Goal: Task Accomplishment & Management: Manage account settings

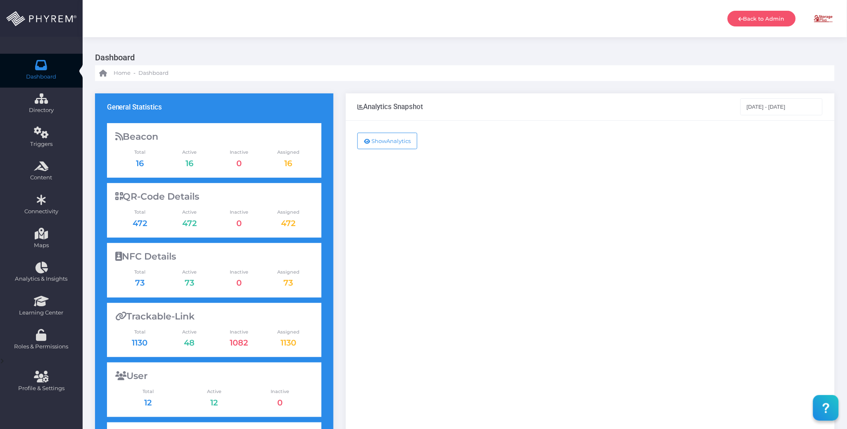
click at [604, 184] on div "Show Analytics" at bounding box center [590, 336] width 489 height 431
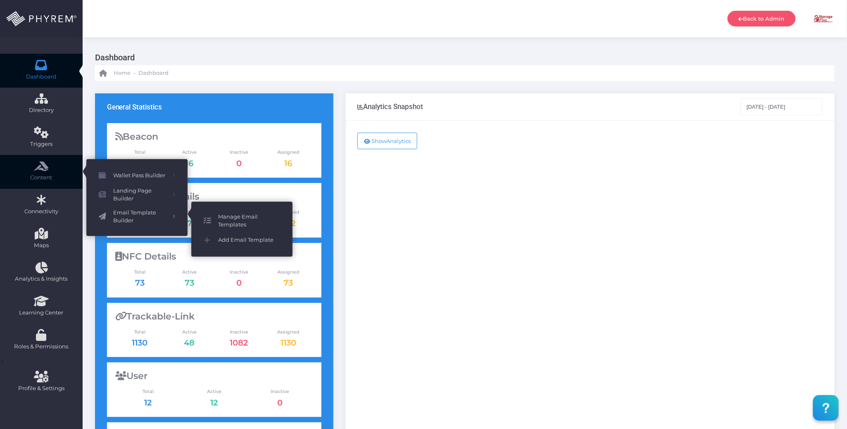
click at [245, 216] on span "Manage Email Templates" at bounding box center [249, 221] width 62 height 16
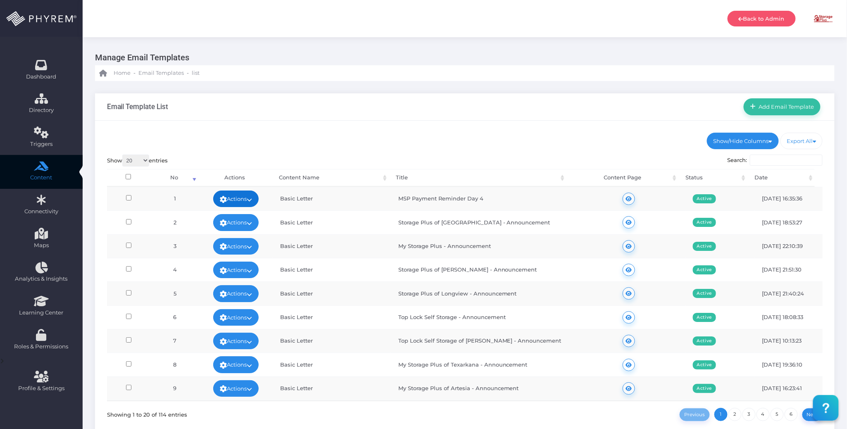
click at [250, 200] on icon at bounding box center [249, 200] width 5 height 0
click at [240, 212] on link "Edit" at bounding box center [234, 218] width 54 height 16
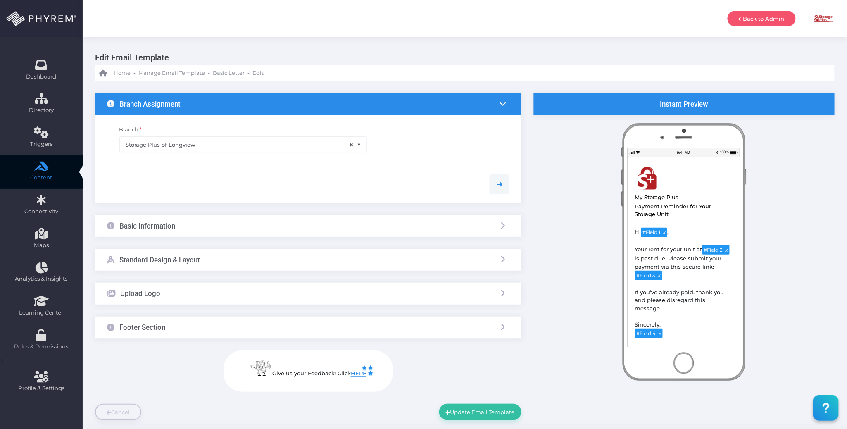
click at [264, 230] on div "Basic Information" at bounding box center [308, 226] width 426 height 22
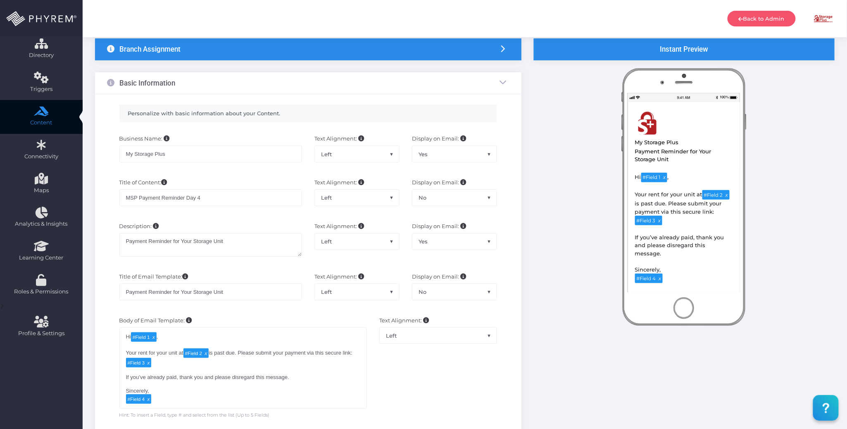
scroll to position [110, 0]
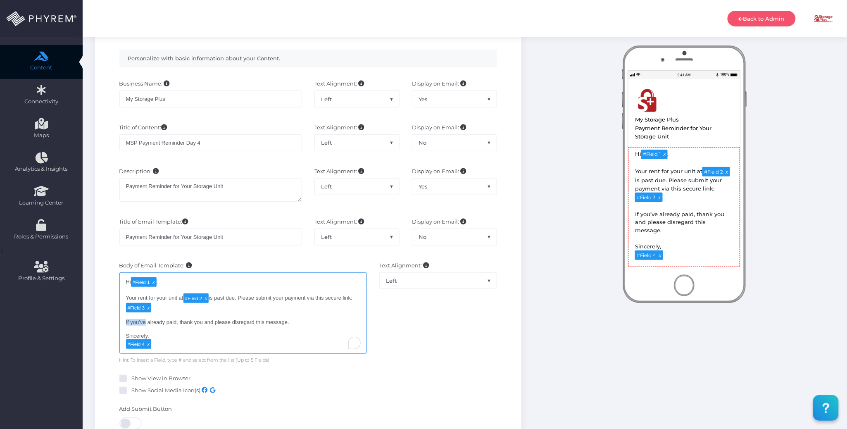
drag, startPoint x: 138, startPoint y: 323, endPoint x: 118, endPoint y: 324, distance: 19.5
click at [118, 324] on div "Body of Email Template: Hi [#Field 1](tag:f1), Your rent for your unit at [#Fie…" at bounding box center [243, 312] width 260 height 102
copy div "If you’ve"
click at [151, 326] on div "Hi # Field 1 , Your rent for your unit at # Field 2 is past due. Please submit …" at bounding box center [243, 312] width 248 height 81
click at [140, 323] on div "Hi # Field 1 , Your rent for your unit at # Field 2 is past due. Please submit …" at bounding box center [243, 312] width 248 height 81
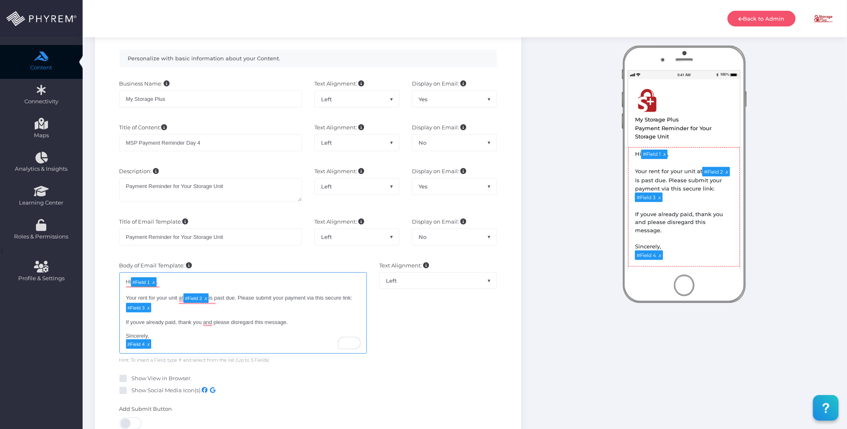
type textarea "Hi [#Field 1](tag:f1), Your rent for your unit at [#Field 2](tag:f2) is past du…"
click at [300, 326] on div "Hi # Field 1 , Your rent for your unit at # Field 2 is past due. Please submit …" at bounding box center [243, 312] width 248 height 81
click at [460, 317] on div "Text Alignment: Left Center Right Left" at bounding box center [438, 312] width 130 height 102
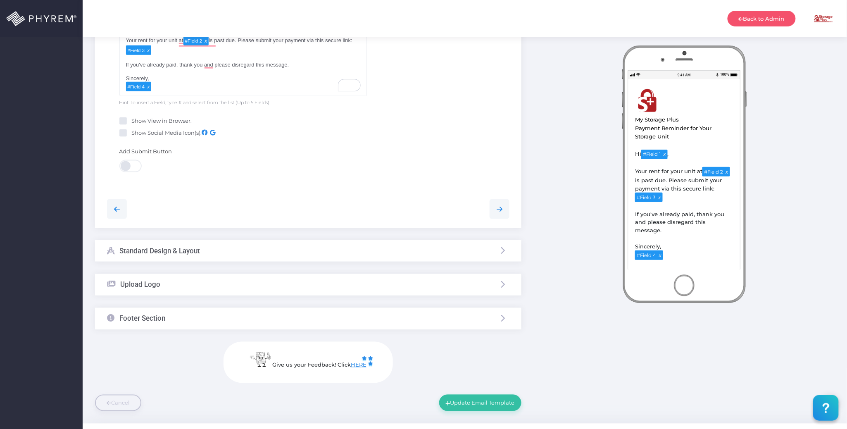
scroll to position [385, 0]
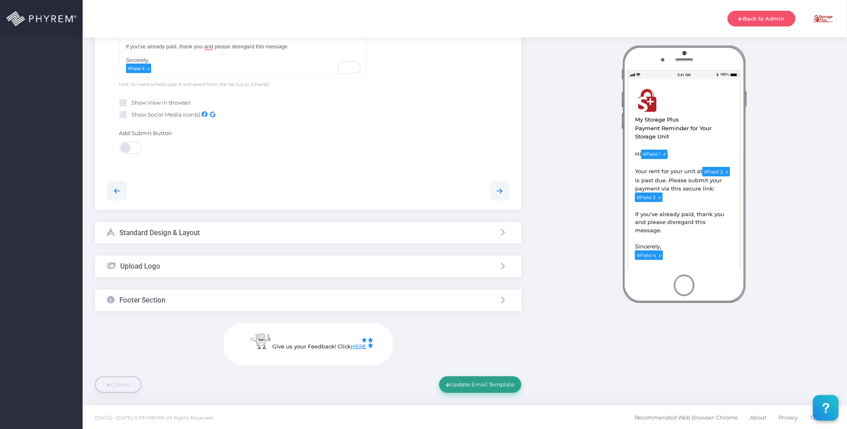
click at [473, 385] on button "Update Email Template" at bounding box center [480, 384] width 82 height 17
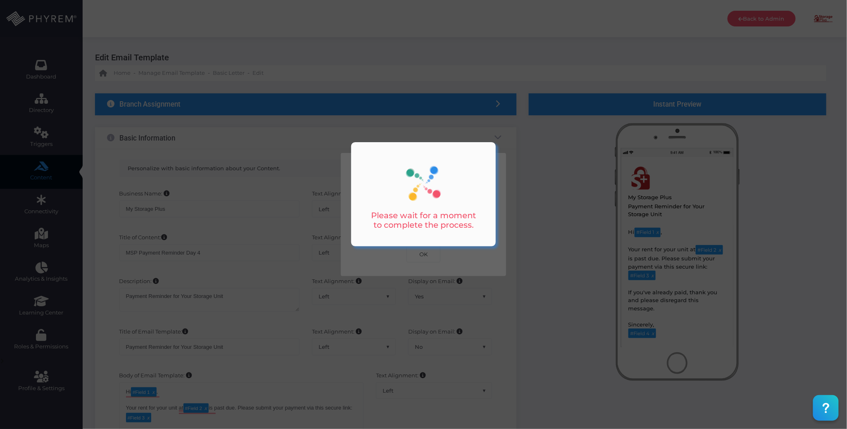
scroll to position [0, 0]
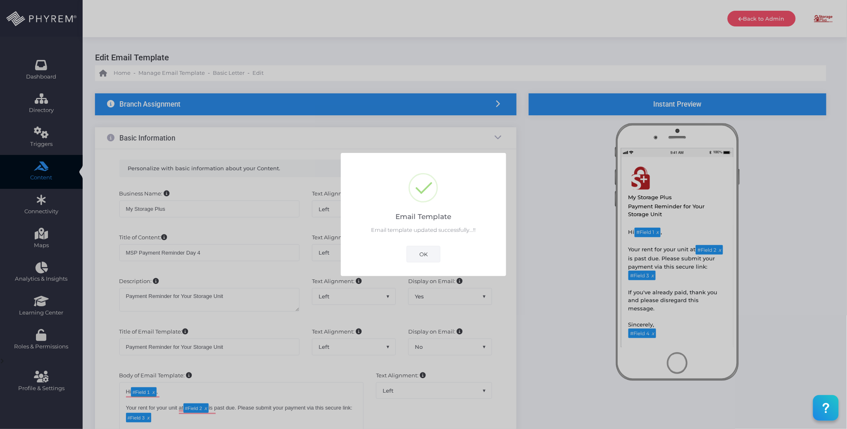
click at [425, 248] on button "OK" at bounding box center [424, 254] width 34 height 17
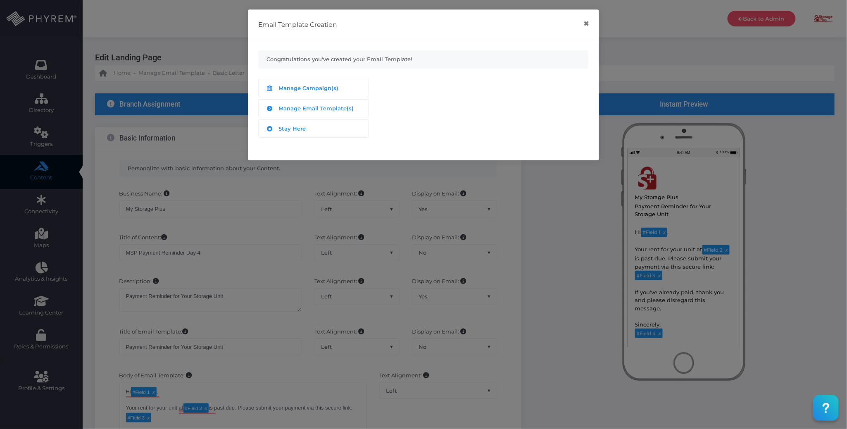
scroll to position [389, 0]
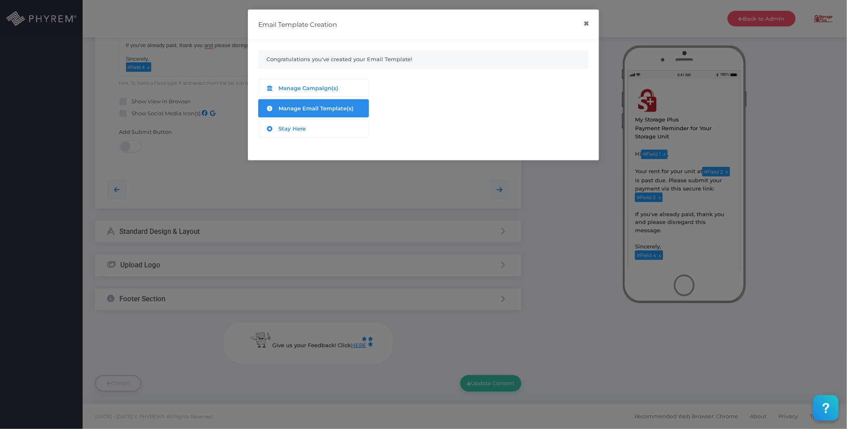
click at [317, 108] on span "Manage Email Template(s)" at bounding box center [316, 108] width 75 height 7
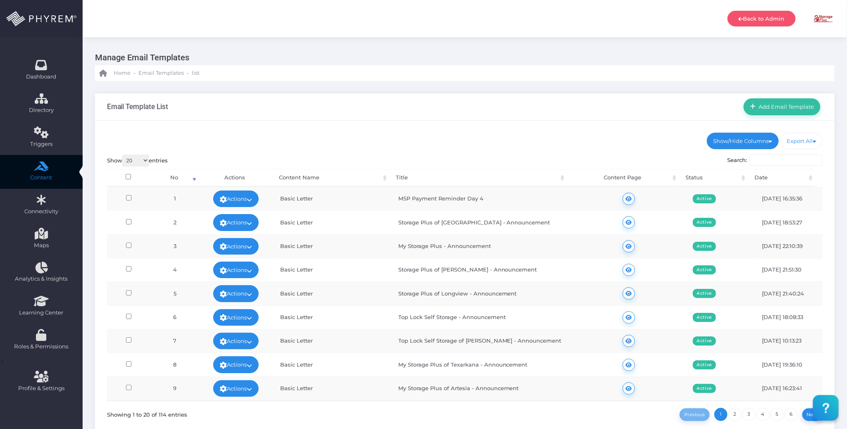
click at [539, 128] on div "Show/Hide Columns No Title" at bounding box center [464, 287] width 739 height 333
click at [559, 131] on div "Show/Hide Columns No Title" at bounding box center [464, 287] width 739 height 333
click at [524, 129] on div "Show/Hide Columns No Title" at bounding box center [464, 287] width 739 height 333
click at [580, 97] on div "Email Template List Add Email Template" at bounding box center [464, 106] width 739 height 27
click at [448, 124] on div "Show/Hide Columns No Title" at bounding box center [464, 287] width 739 height 333
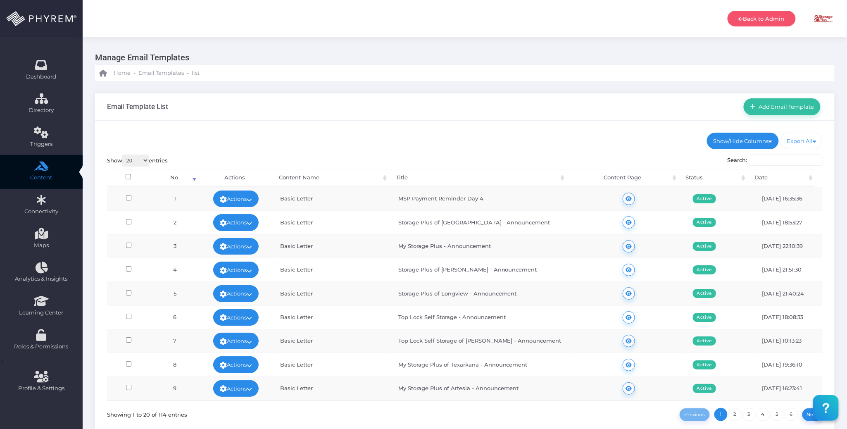
click at [502, 140] on ul "Show/Hide Columns No Content Name Title Content Page Status" at bounding box center [465, 141] width 716 height 17
click at [503, 133] on ul "Show/Hide Columns No Content Name Title Content Page Status" at bounding box center [465, 141] width 716 height 17
click at [504, 133] on ul "Show/Hide Columns No Content Name Title Content Page Status" at bounding box center [465, 141] width 716 height 17
drag, startPoint x: 509, startPoint y: 129, endPoint x: 526, endPoint y: 151, distance: 27.4
click at [509, 129] on div "Show/Hide Columns No Title" at bounding box center [464, 287] width 739 height 333
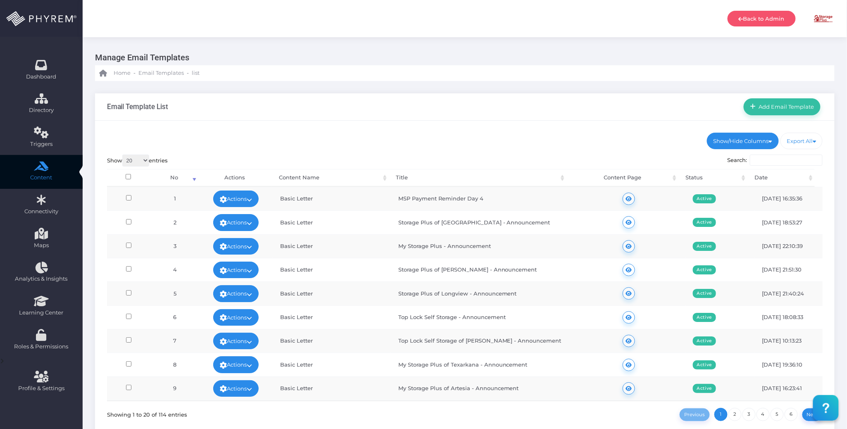
click at [533, 130] on div "Show/Hide Columns No Title" at bounding box center [464, 287] width 739 height 333
click at [508, 143] on ul "Show/Hide Columns No Content Name Title Content Page Status" at bounding box center [465, 141] width 716 height 17
click at [397, 120] on div "Email Template List Add Email Template" at bounding box center [464, 106] width 739 height 27
click at [255, 197] on link "Actions" at bounding box center [235, 198] width 45 height 17
click at [238, 217] on link "Edit" at bounding box center [234, 218] width 54 height 16
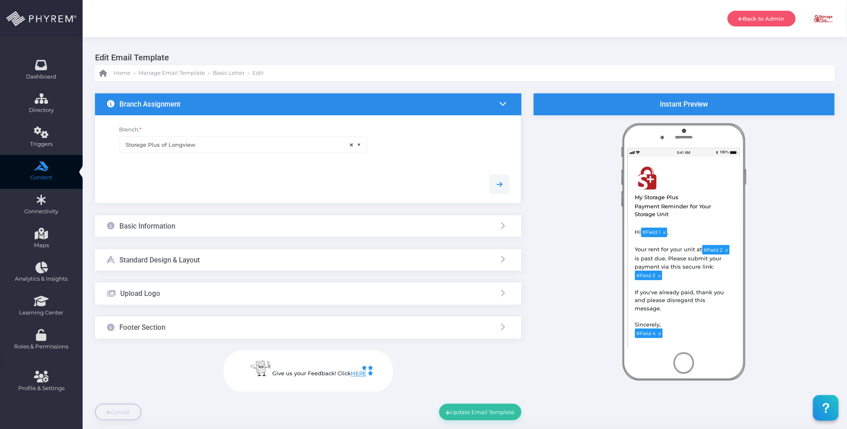
click at [269, 226] on div "Basic Information" at bounding box center [308, 226] width 426 height 22
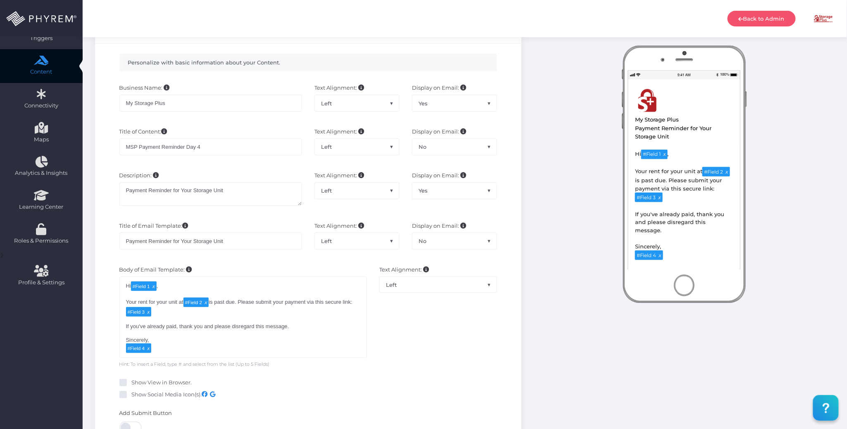
scroll to position [110, 0]
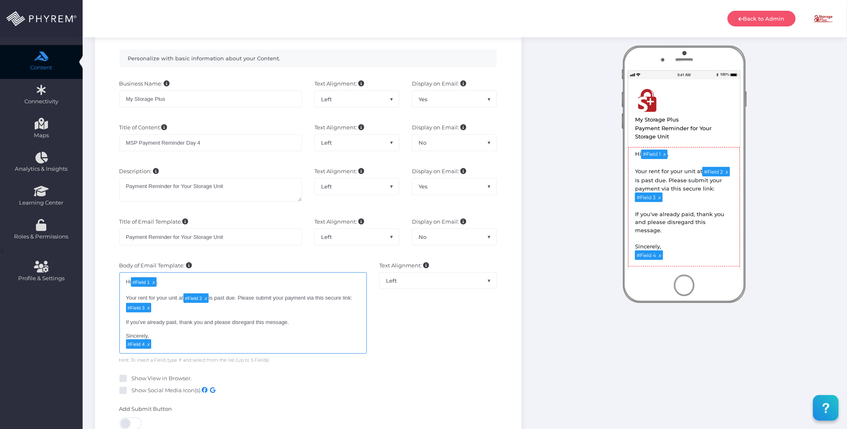
click at [192, 343] on div "Hi # Field 1 , Your rent for your unit at # Field 2 is past due. Please submit …" at bounding box center [243, 312] width 248 height 81
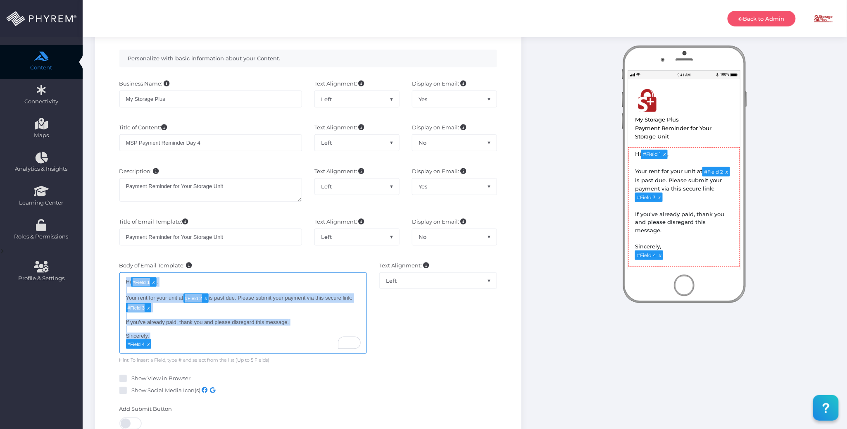
drag, startPoint x: 192, startPoint y: 346, endPoint x: 126, endPoint y: 282, distance: 91.7
click at [126, 282] on div "Hi # Field 1 , Your rent for your unit at # Field 2 is past due. Please submit …" at bounding box center [243, 312] width 248 height 81
copy div "Hi # Field 1 , Your rent for your unit at # Field 2 is past due. Please submit …"
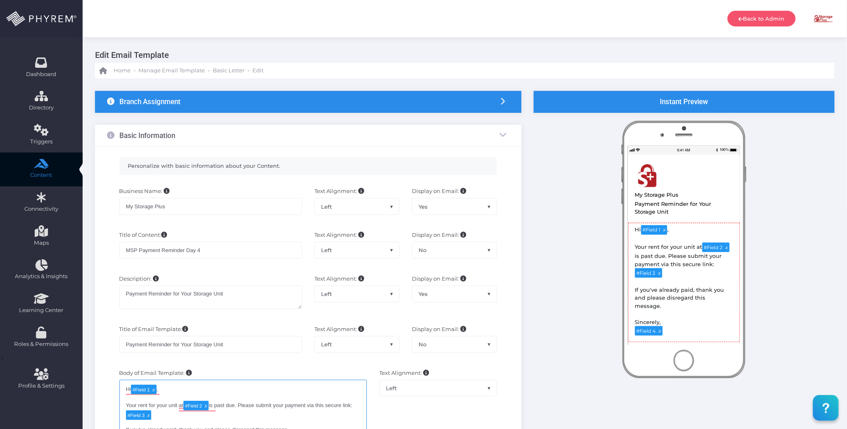
scroll to position [0, 0]
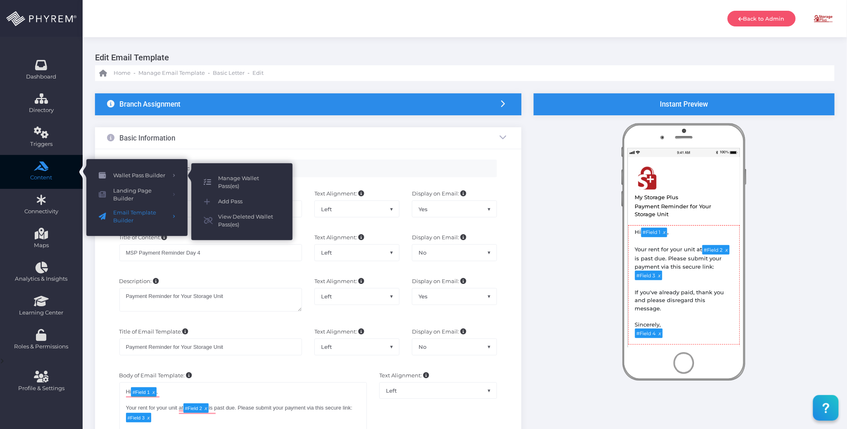
click at [232, 177] on span "Manage Wallet Pass(es)" at bounding box center [249, 182] width 62 height 16
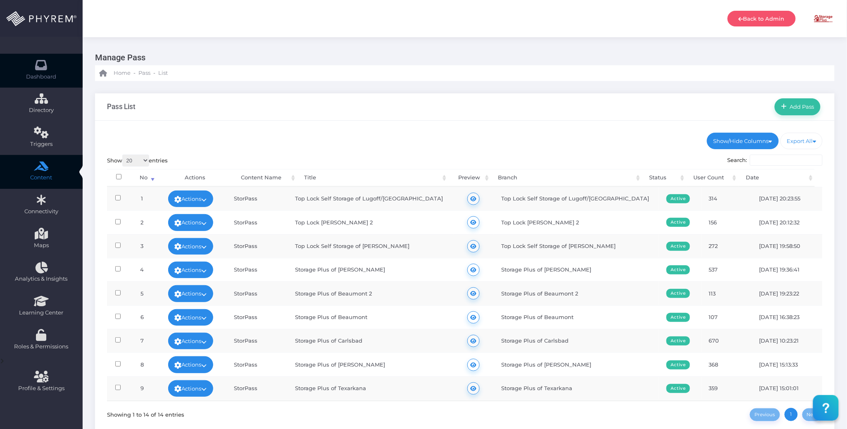
click at [45, 70] on link "Dashboard" at bounding box center [41, 71] width 83 height 34
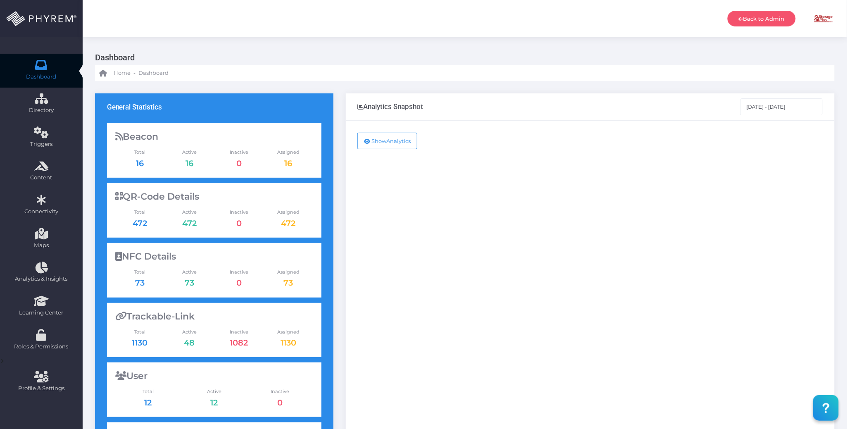
drag, startPoint x: 604, startPoint y: 146, endPoint x: 608, endPoint y: 149, distance: 4.8
click at [606, 147] on div "Show Analytics" at bounding box center [590, 336] width 489 height 431
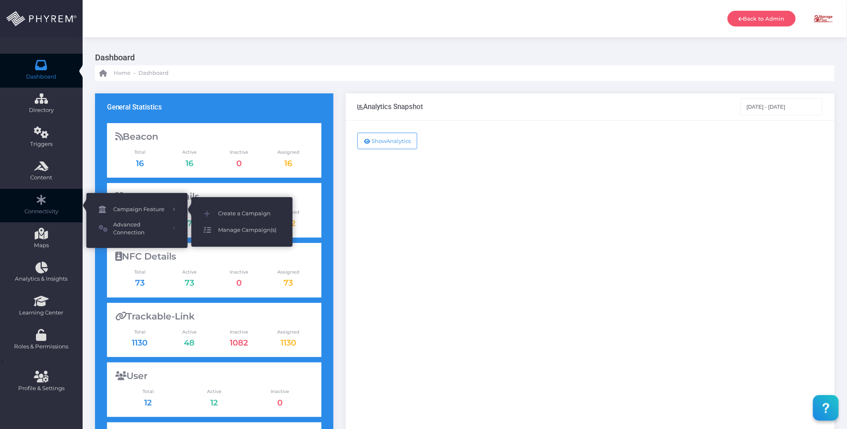
click at [240, 225] on span "Manage Campaign(s)" at bounding box center [249, 230] width 62 height 11
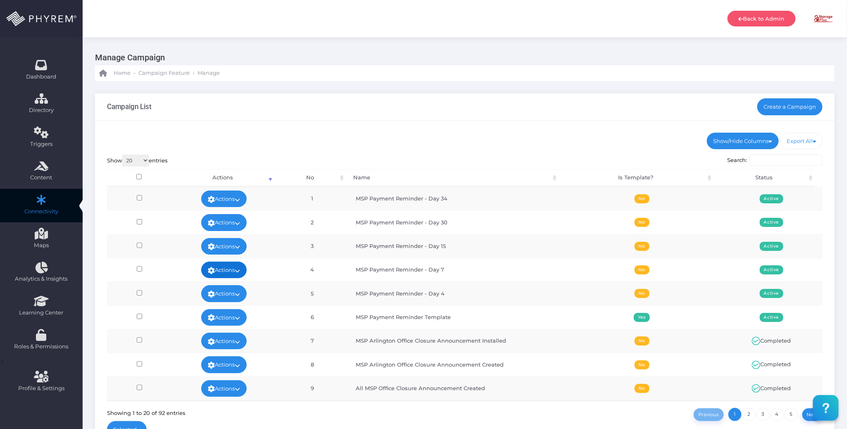
click at [231, 267] on link "Actions" at bounding box center [223, 269] width 45 height 17
click at [226, 285] on link "Edit" at bounding box center [221, 290] width 54 height 16
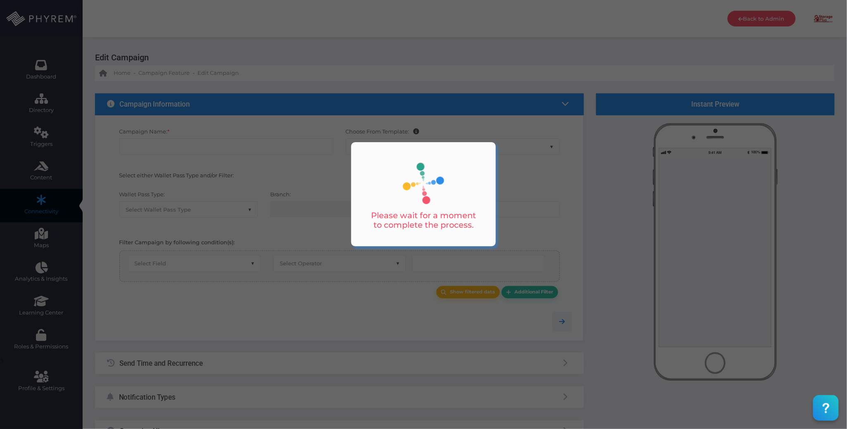
checkbox input "true"
type input "MSP Payment Reminder - Day 7"
select select "15"
checkbox input "true"
checkbox input "false"
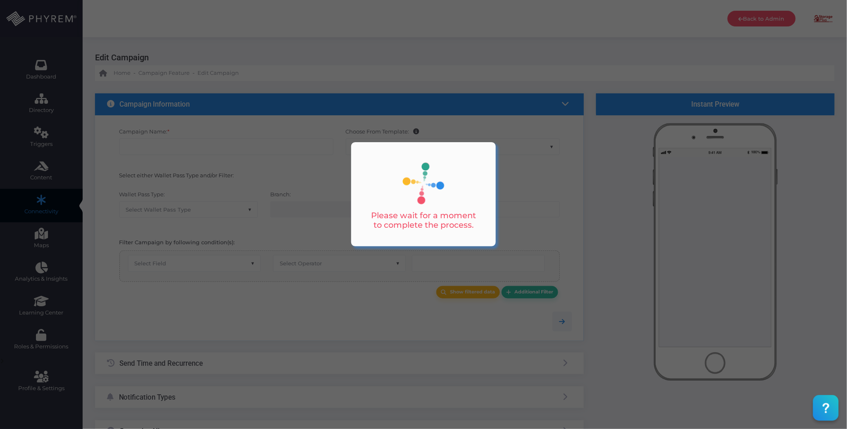
type input "0"
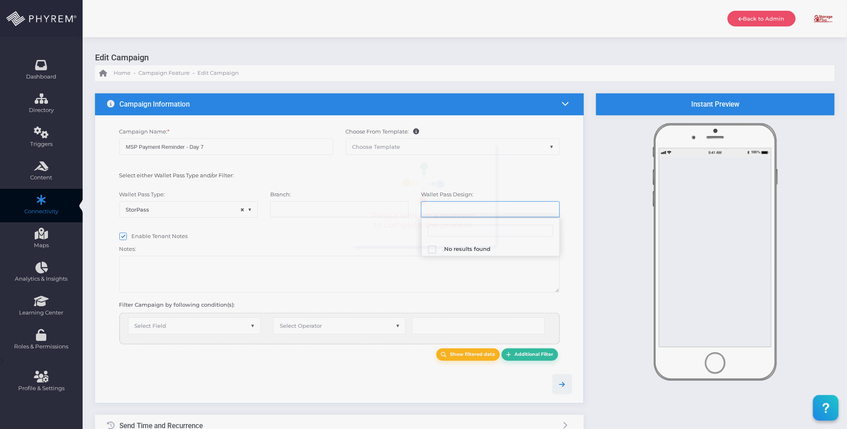
select select "616"
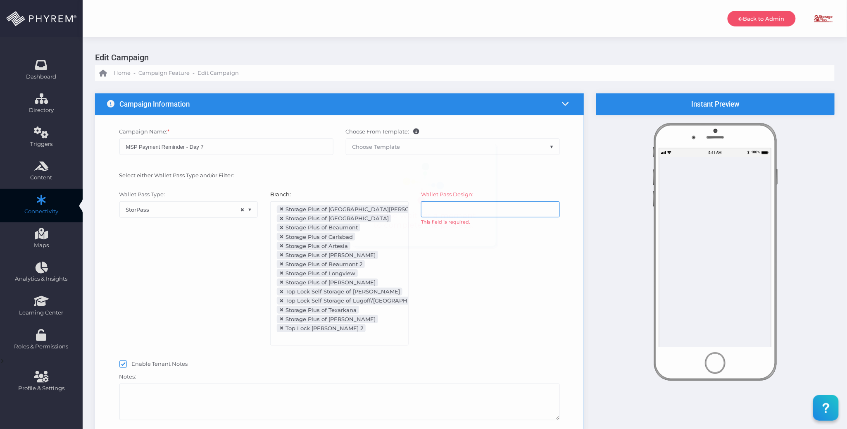
scroll to position [91, 0]
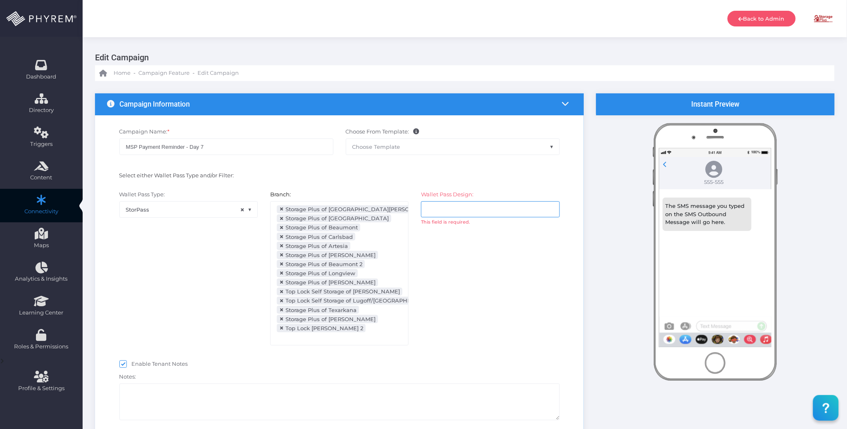
select select "after_x_days"
select select "2112"
select select "dPaidThru"
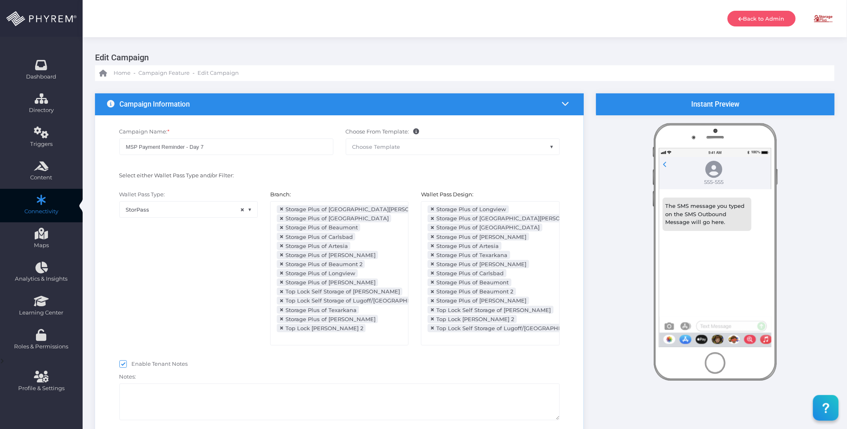
scroll to position [187, 0]
type input "8"
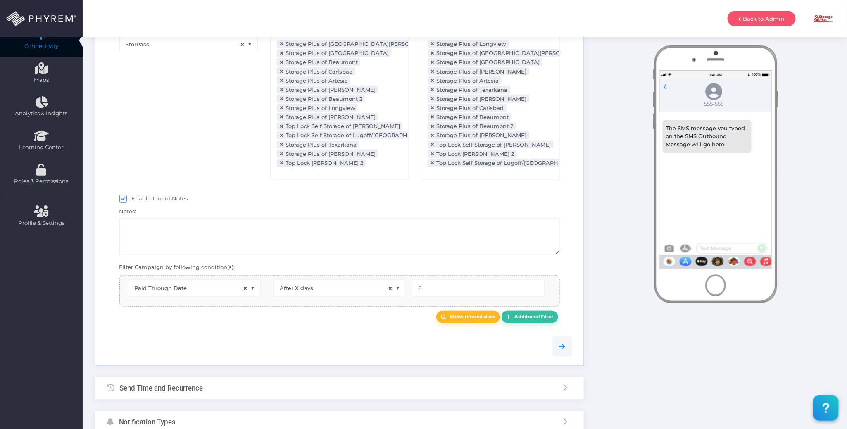
select select "pr_wallet_users.voided"
select select "equals"
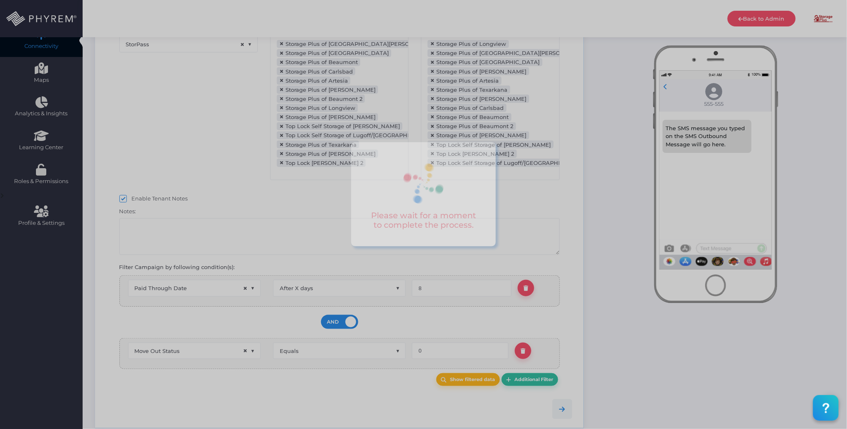
click at [222, 244] on div at bounding box center [423, 214] width 847 height 429
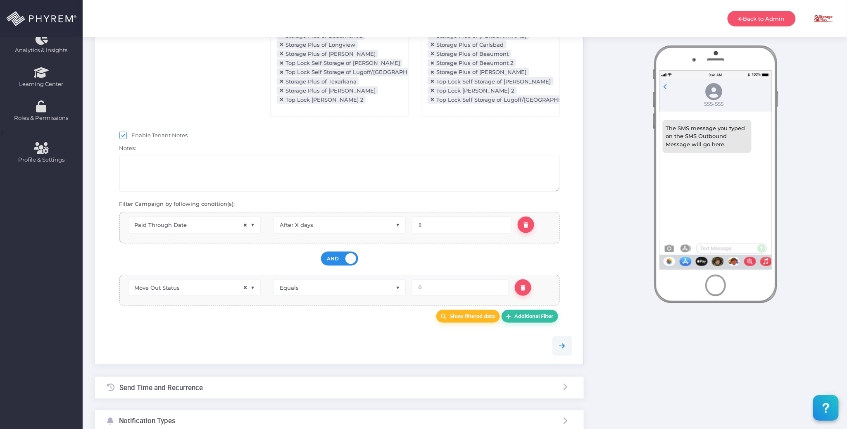
scroll to position [227, 0]
click at [218, 178] on textarea at bounding box center [339, 174] width 440 height 37
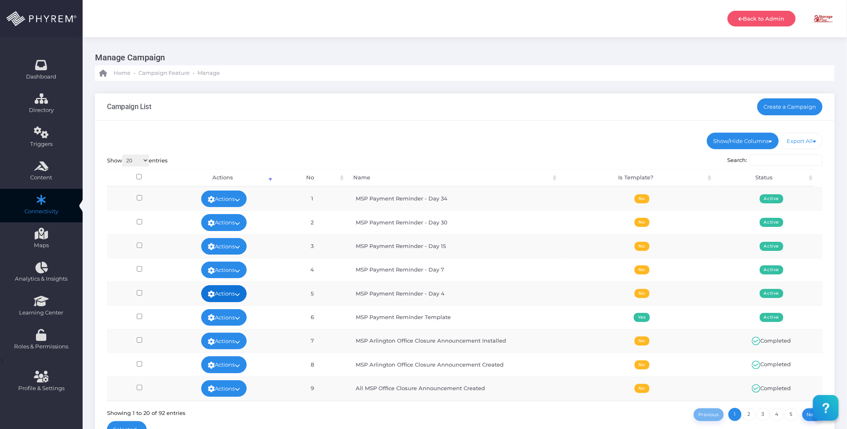
click at [240, 290] on link "Actions" at bounding box center [223, 293] width 45 height 17
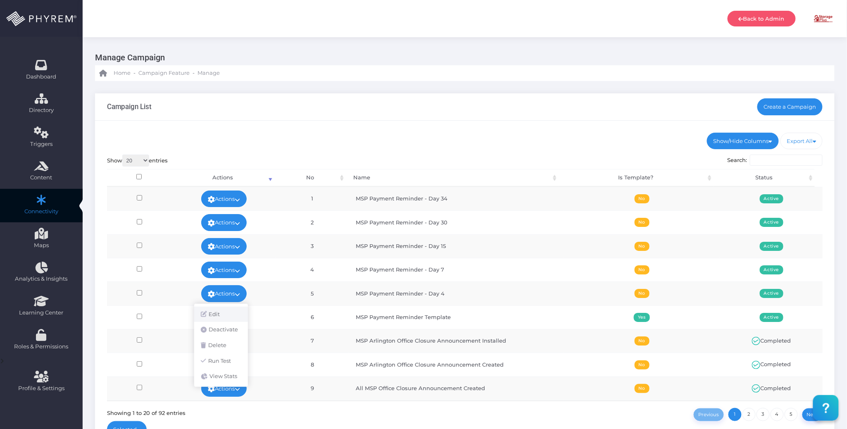
click at [222, 311] on link "Edit" at bounding box center [221, 315] width 54 height 16
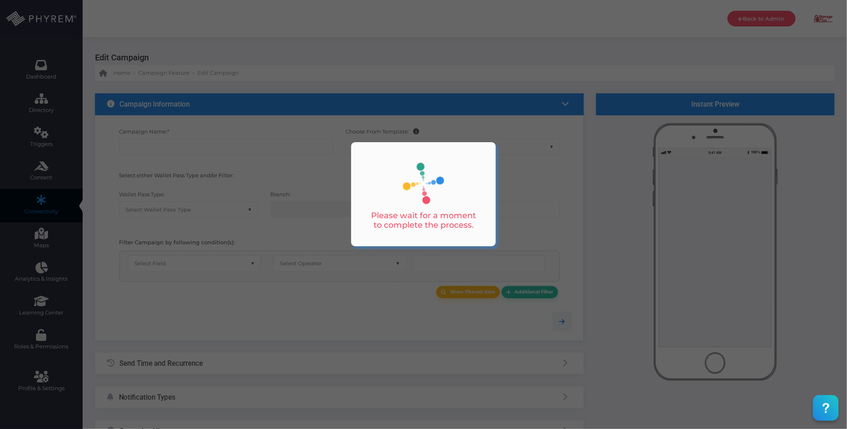
checkbox input "true"
type input "MSP Payment Reminder - Day 4"
select select "15"
checkbox input "true"
checkbox input "false"
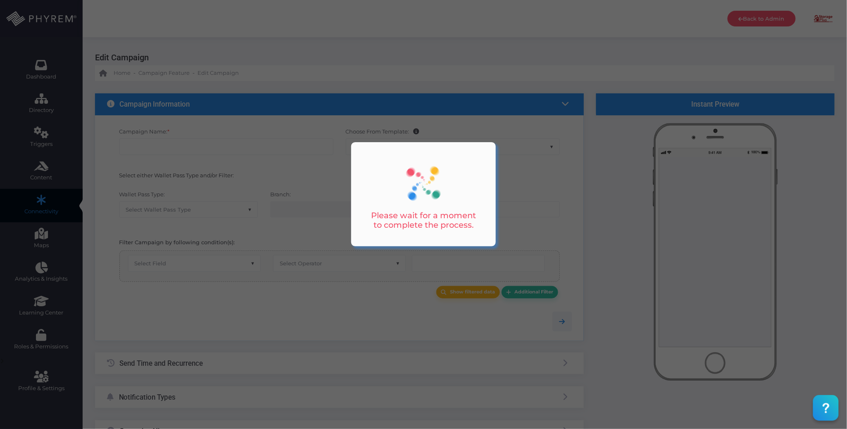
type input "0"
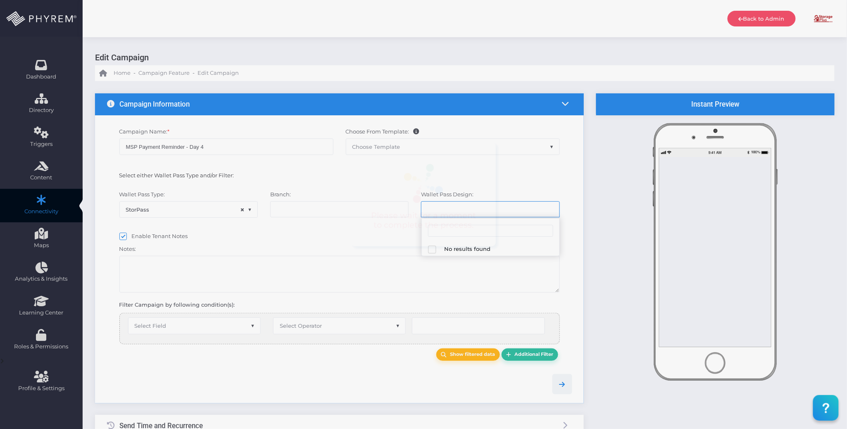
select select "616"
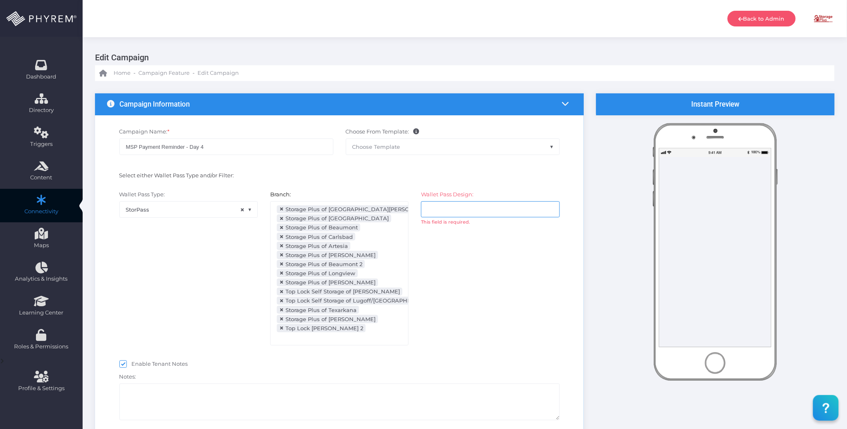
select select "after_x_days"
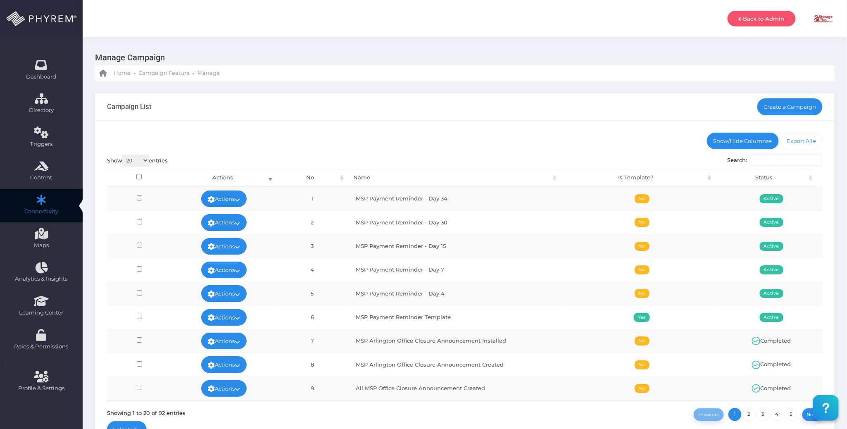
click at [544, 133] on ul "Show/Hide Columns No Name Is Template? Status" at bounding box center [465, 141] width 716 height 17
click at [514, 140] on ul "Show/Hide Columns No Name Is Template? Status" at bounding box center [465, 141] width 716 height 17
drag, startPoint x: 515, startPoint y: 140, endPoint x: 455, endPoint y: 116, distance: 63.8
click at [455, 116] on div "Campaign List Create a Campaign" at bounding box center [464, 106] width 739 height 27
drag, startPoint x: 455, startPoint y: 116, endPoint x: 394, endPoint y: 103, distance: 63.0
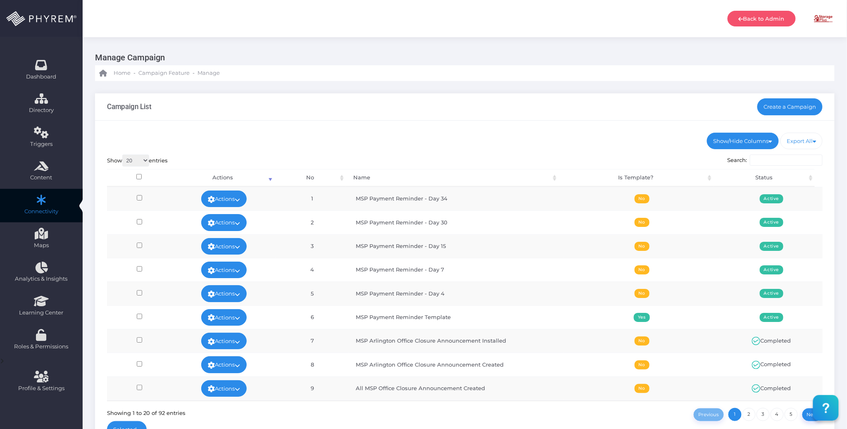
click at [394, 103] on div "Campaign List Create a Campaign" at bounding box center [464, 106] width 739 height 27
click at [490, 108] on div "Campaign List Create a Campaign" at bounding box center [464, 106] width 739 height 27
